Goal: Task Accomplishment & Management: Manage account settings

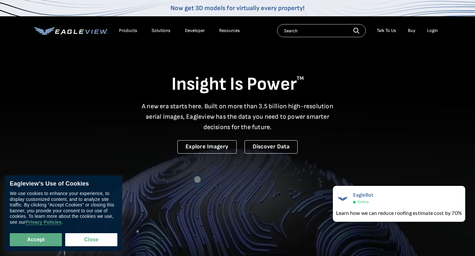
click at [134, 30] on div "Products" at bounding box center [128, 31] width 18 height 6
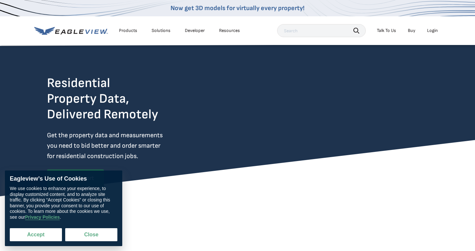
click at [37, 236] on button "Accept" at bounding box center [36, 234] width 52 height 13
checkbox input "true"
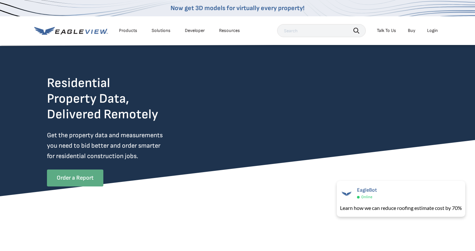
click at [81, 181] on link "Order a Report" at bounding box center [75, 178] width 56 height 17
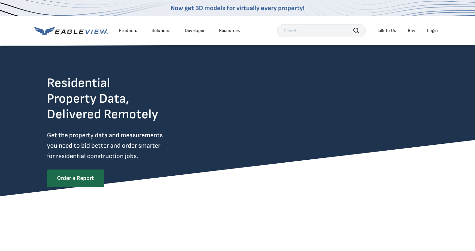
click at [432, 31] on div "Login" at bounding box center [432, 31] width 11 height 6
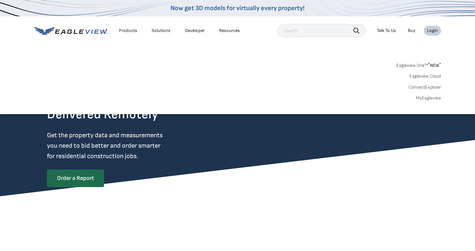
click at [433, 33] on div "Login" at bounding box center [432, 31] width 11 height 6
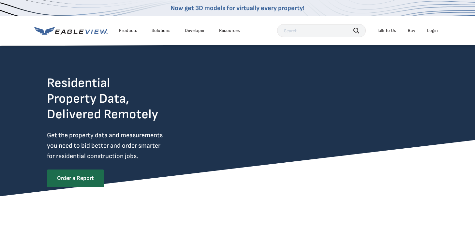
click at [433, 33] on div "Login" at bounding box center [432, 31] width 11 height 6
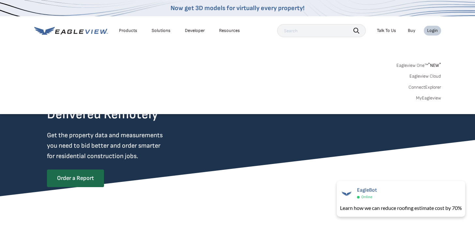
click at [428, 77] on link "Eagleview Cloud" at bounding box center [426, 76] width 32 height 6
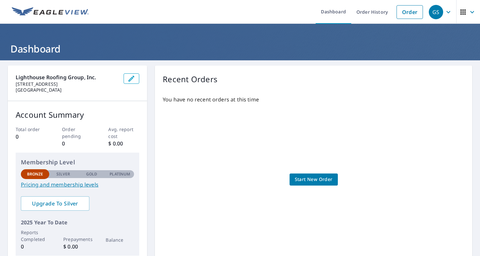
click at [117, 174] on p "Platinum" at bounding box center [120, 174] width 21 height 6
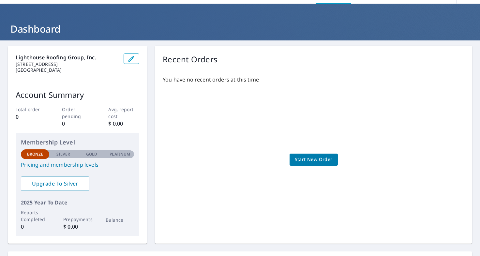
scroll to position [90, 0]
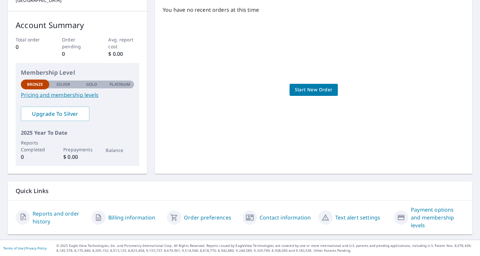
click at [405, 220] on div "Payment options and membership levels" at bounding box center [429, 217] width 70 height 23
click at [420, 214] on link "Payment options and membership levels" at bounding box center [437, 217] width 53 height 23
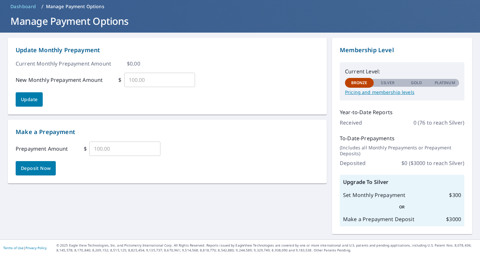
scroll to position [28, 0]
click at [150, 81] on input "text" at bounding box center [159, 80] width 71 height 18
type input "3"
click at [101, 148] on input "text" at bounding box center [124, 149] width 71 height 18
type input "300"
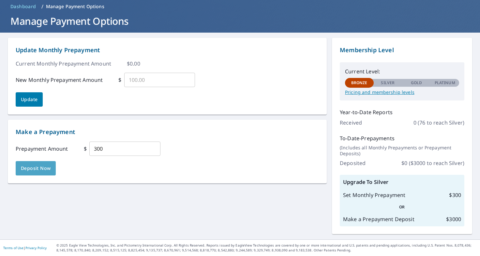
click at [46, 168] on span "Deposit Now" at bounding box center [36, 168] width 30 height 8
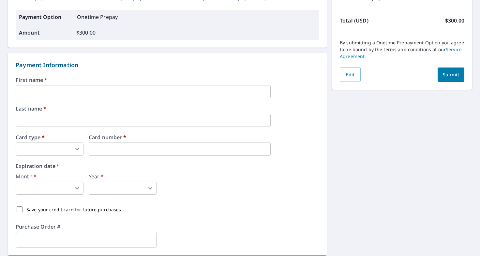
scroll to position [104, 0]
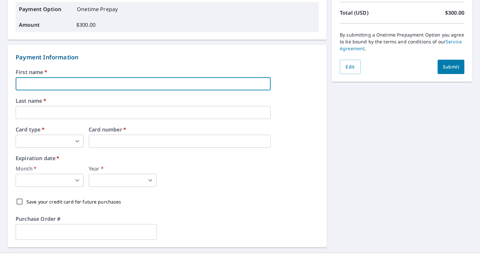
click at [50, 86] on input "text" at bounding box center [143, 83] width 255 height 13
type input "Glenn"
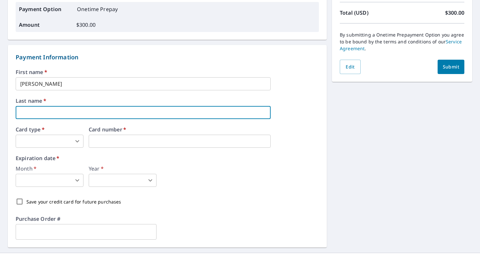
click at [48, 106] on input "text" at bounding box center [143, 112] width 255 height 13
type input "Salts III"
click at [52, 141] on body "GS GS Dashboard Order History Order GS Dashboard / Manage Payment Options / Sub…" at bounding box center [240, 128] width 480 height 256
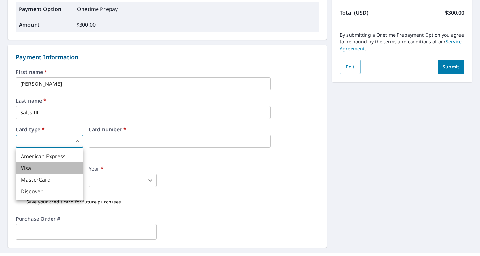
click at [35, 167] on li "Visa" at bounding box center [50, 168] width 68 height 12
type input "2"
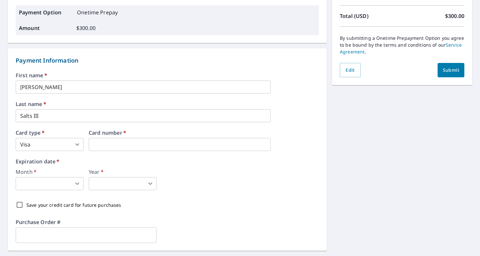
scroll to position [117, 0]
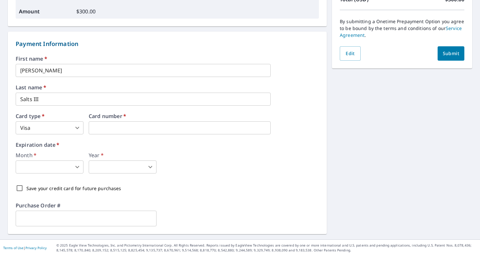
click at [435, 116] on div "Total Price Onetime Prepay $ 300.00 Total (USD) $ 300.00 By submitting a Onetim…" at bounding box center [402, 91] width 140 height 286
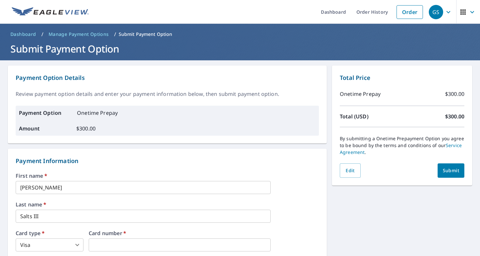
click at [97, 114] on p "Onetime Prepay" at bounding box center [97, 113] width 41 height 8
click at [97, 34] on span "Manage Payment Options" at bounding box center [79, 34] width 60 height 7
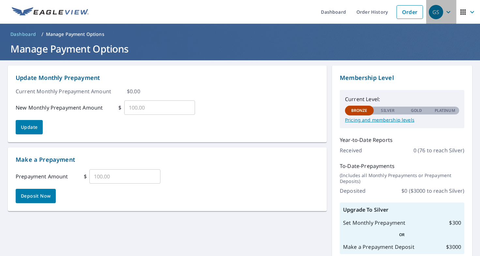
click at [436, 14] on div "GS" at bounding box center [436, 12] width 14 height 14
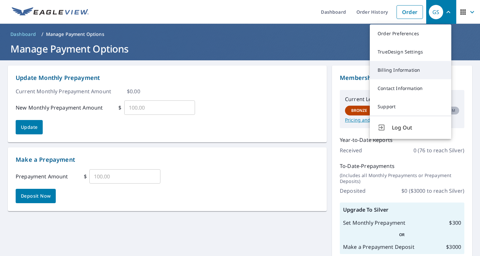
click at [399, 74] on link "Billing Information" at bounding box center [411, 70] width 82 height 18
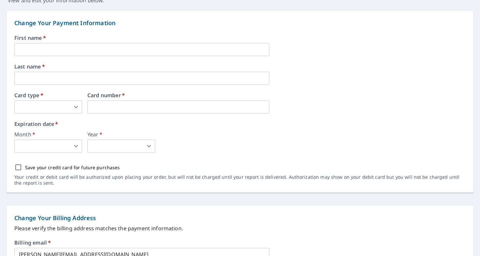
scroll to position [62, 0]
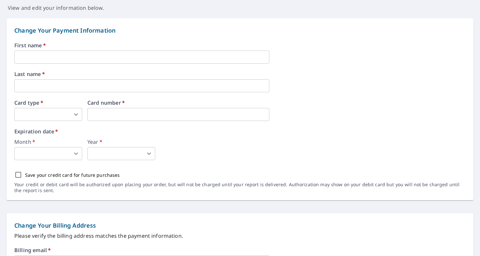
click at [37, 58] on input "text" at bounding box center [141, 57] width 255 height 13
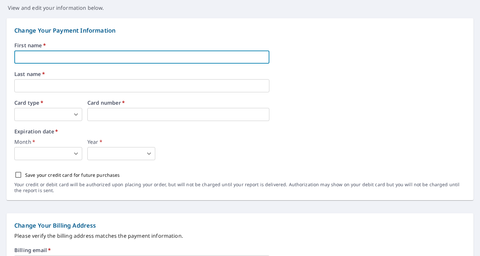
type input "Glenn"
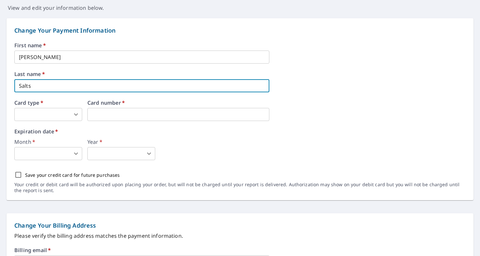
click at [61, 86] on input "Salts" at bounding box center [141, 85] width 255 height 13
type input "Salts III"
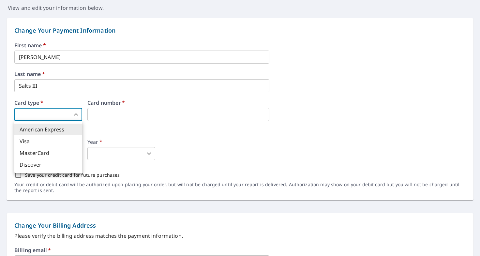
click at [73, 114] on body "GS GS Dashboard Order History Order GS Dashboard / Billing Information Billing …" at bounding box center [240, 128] width 480 height 256
click at [41, 142] on li "Visa" at bounding box center [48, 141] width 68 height 12
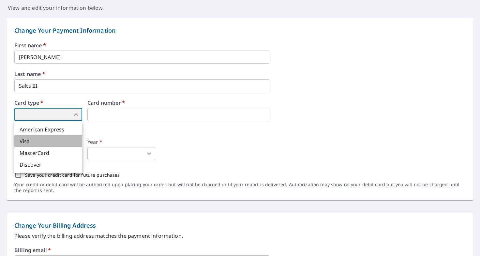
type input "2"
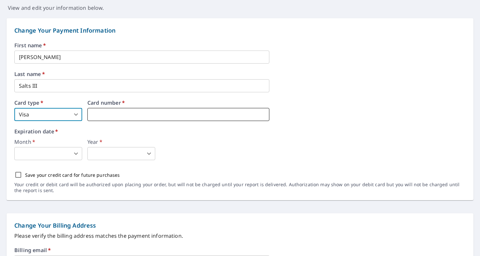
click at [112, 110] on iframe at bounding box center [178, 114] width 182 height 13
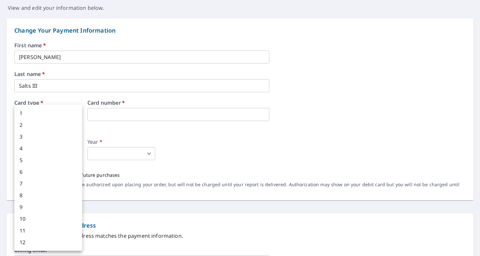
click at [53, 150] on body "GS GS Dashboard Order History Order GS Dashboard / Billing Information Billing …" at bounding box center [240, 128] width 480 height 256
click at [41, 159] on li "5" at bounding box center [48, 160] width 68 height 12
type input "5"
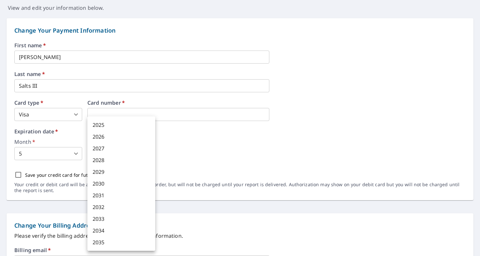
click at [112, 154] on body "GS GS Dashboard Order History Order GS Dashboard / Billing Information Billing …" at bounding box center [240, 128] width 480 height 256
click at [104, 183] on li "2030" at bounding box center [121, 184] width 68 height 12
type input "2030"
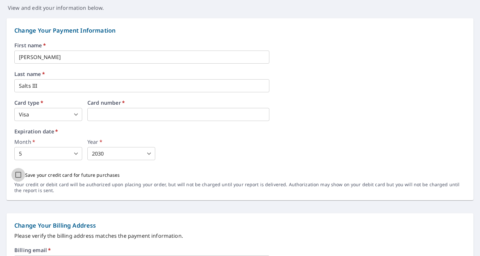
click at [20, 175] on input "Save your credit card for future purchases" at bounding box center [18, 175] width 14 height 14
checkbox input "true"
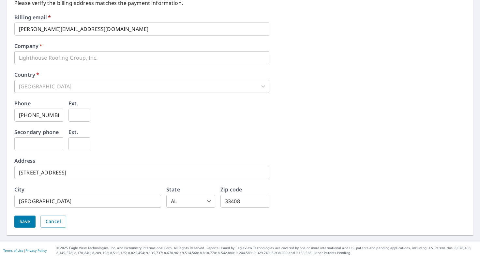
scroll to position [293, 0]
click at [23, 222] on span "Save" at bounding box center [25, 222] width 11 height 8
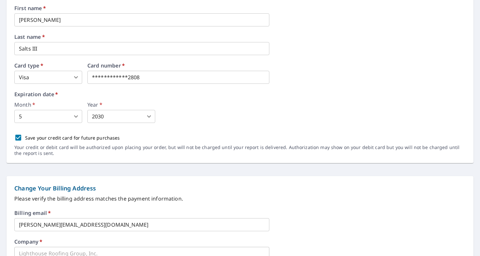
scroll to position [0, 0]
